Goal: Find specific page/section: Find specific page/section

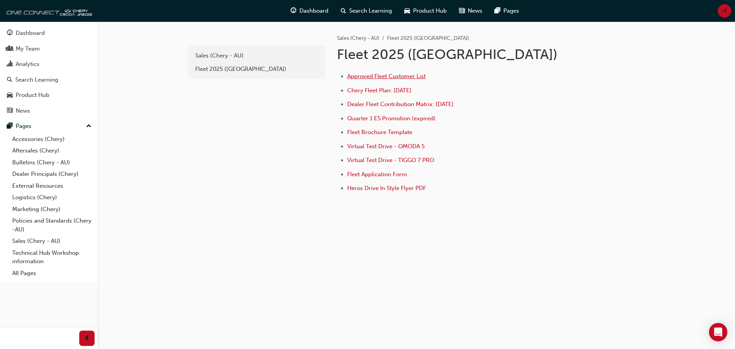
click at [401, 77] on span "Approved Fleet Customer List" at bounding box center [386, 76] width 78 height 7
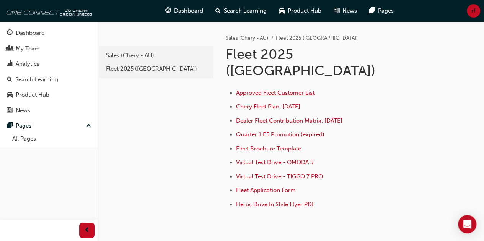
click at [258, 90] on span "Approved Fleet Customer List" at bounding box center [275, 93] width 78 height 7
